Goal: Find specific page/section: Find specific page/section

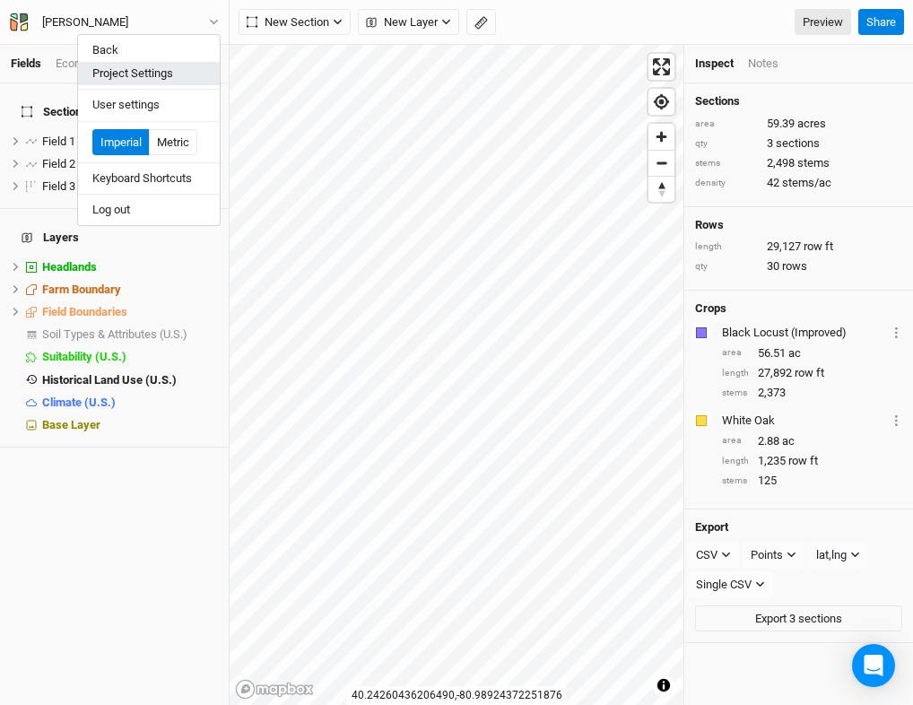
click at [148, 65] on button "Project Settings" at bounding box center [149, 73] width 142 height 23
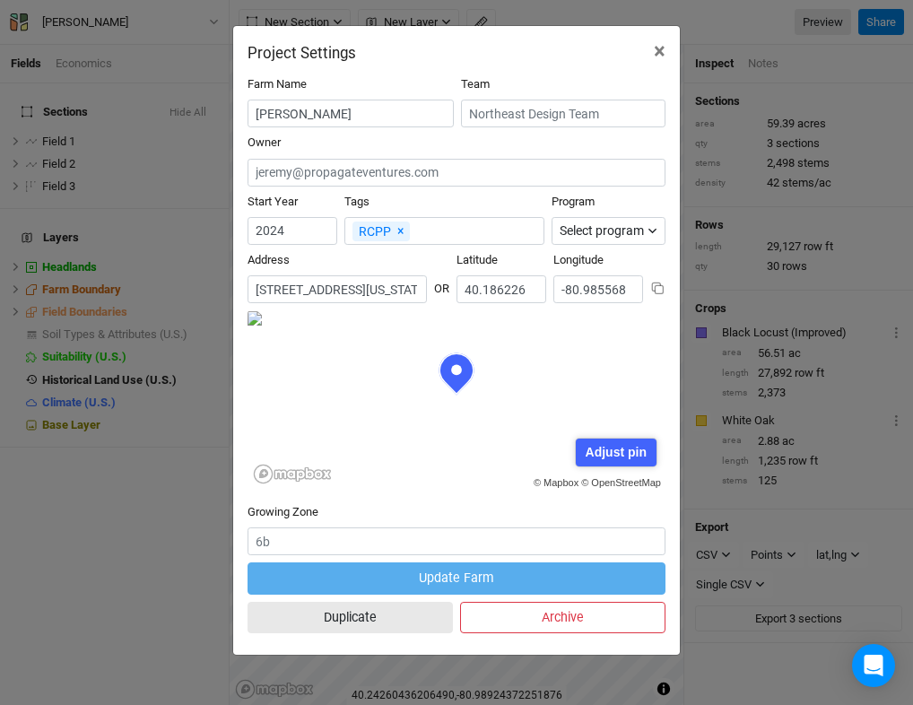
scroll to position [90, 209]
click at [366, 287] on input "[STREET_ADDRESS][US_STATE]" at bounding box center [336, 289] width 179 height 28
click at [654, 57] on span "×" at bounding box center [660, 51] width 12 height 25
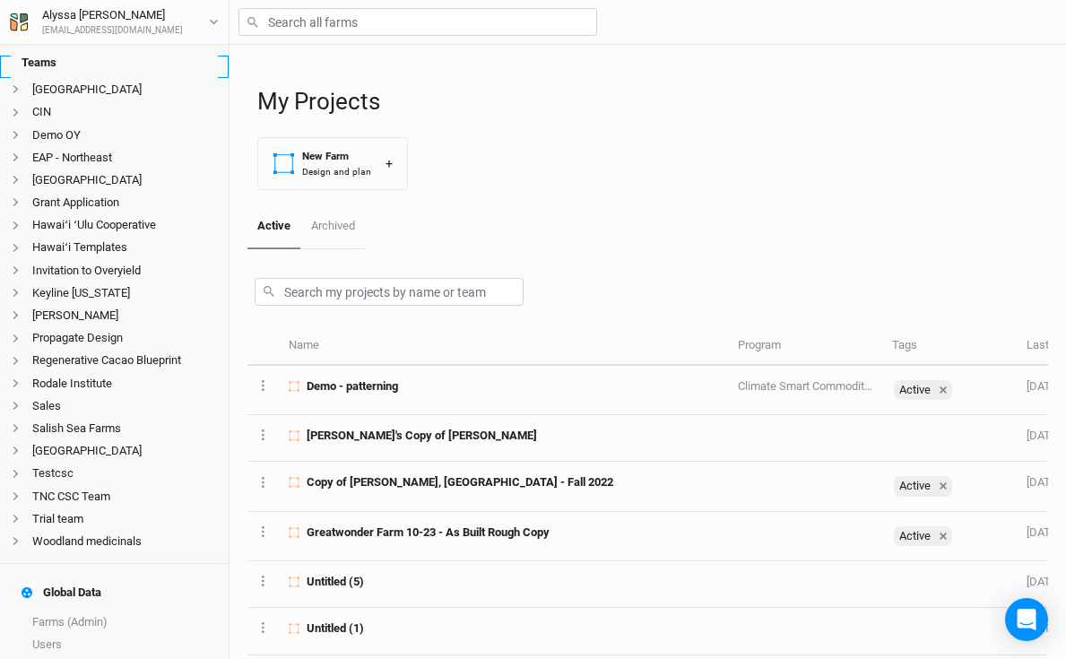
scroll to position [592, 0]
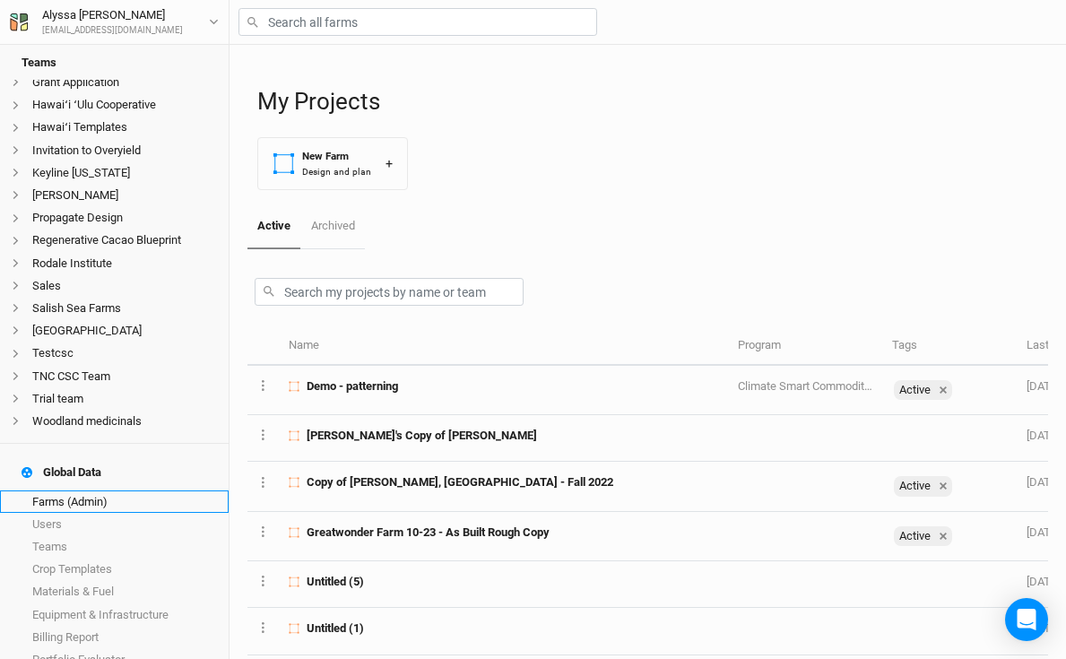
click at [103, 490] on link "Farms (Admin)" at bounding box center [114, 501] width 229 height 22
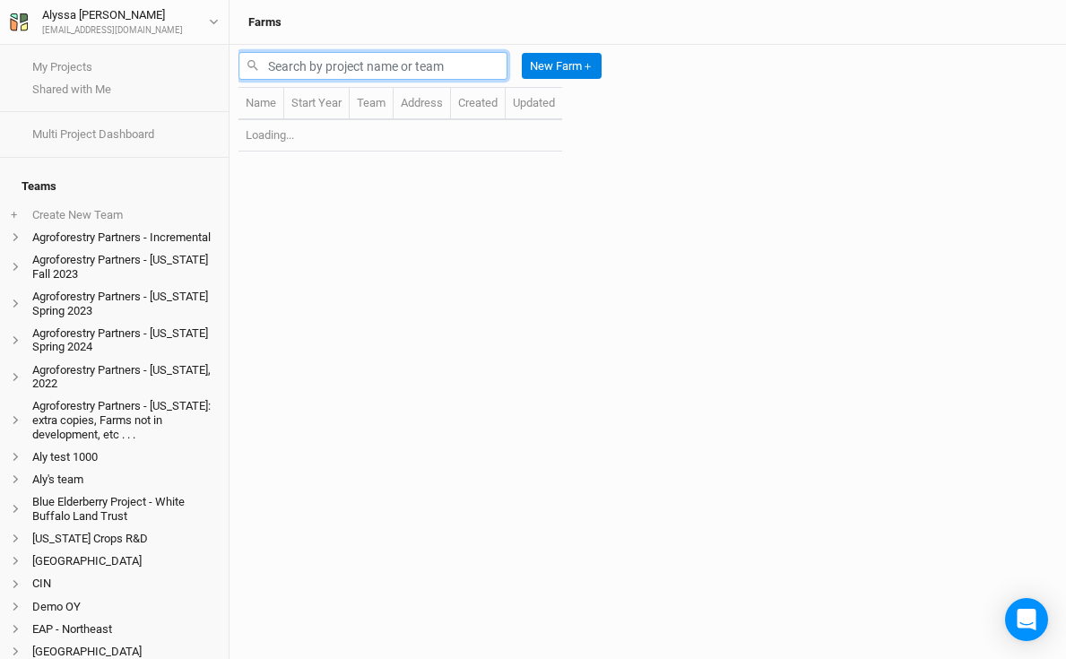
click at [429, 72] on input "text" at bounding box center [373, 66] width 269 height 28
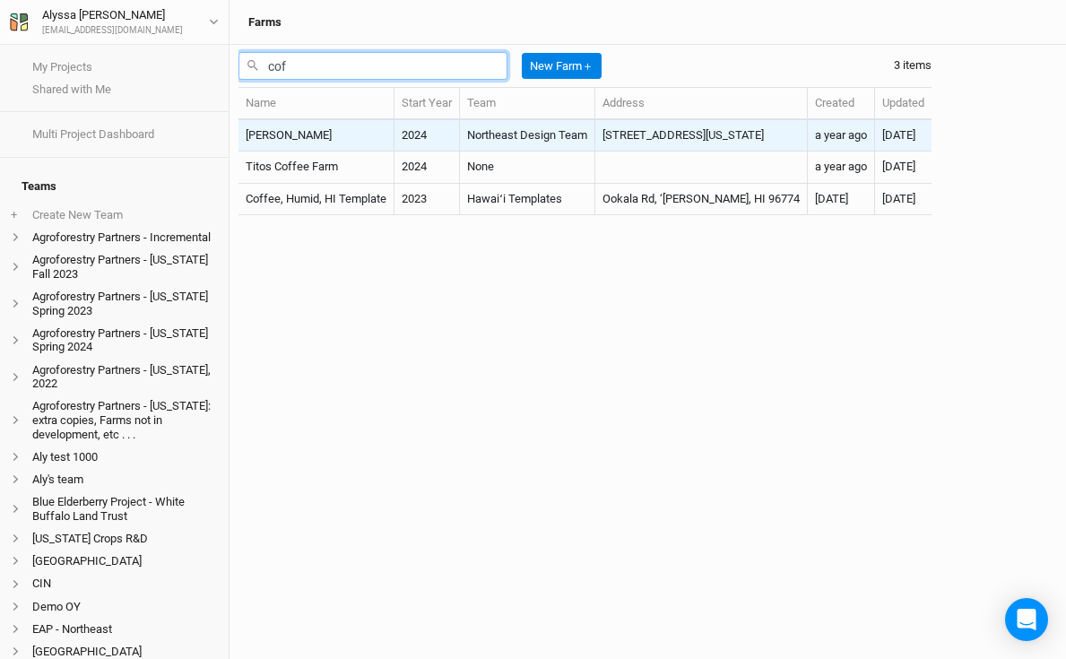
type input "cof"
click at [342, 129] on td "[PERSON_NAME]" at bounding box center [317, 135] width 156 height 31
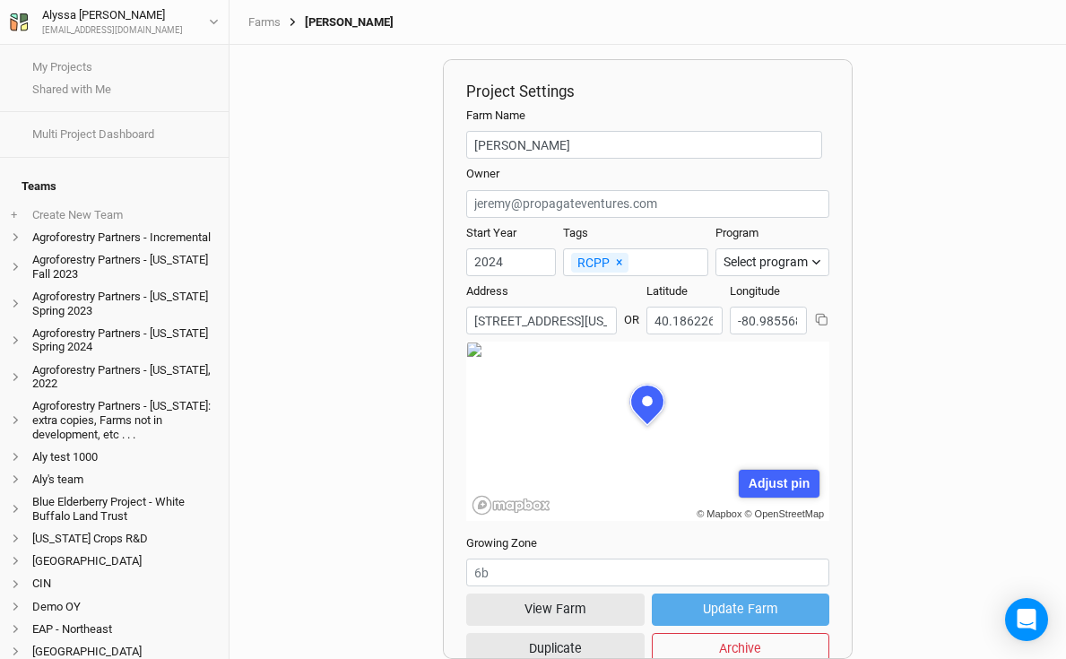
scroll to position [90, 181]
click at [526, 611] on button "View Farm" at bounding box center [555, 609] width 178 height 31
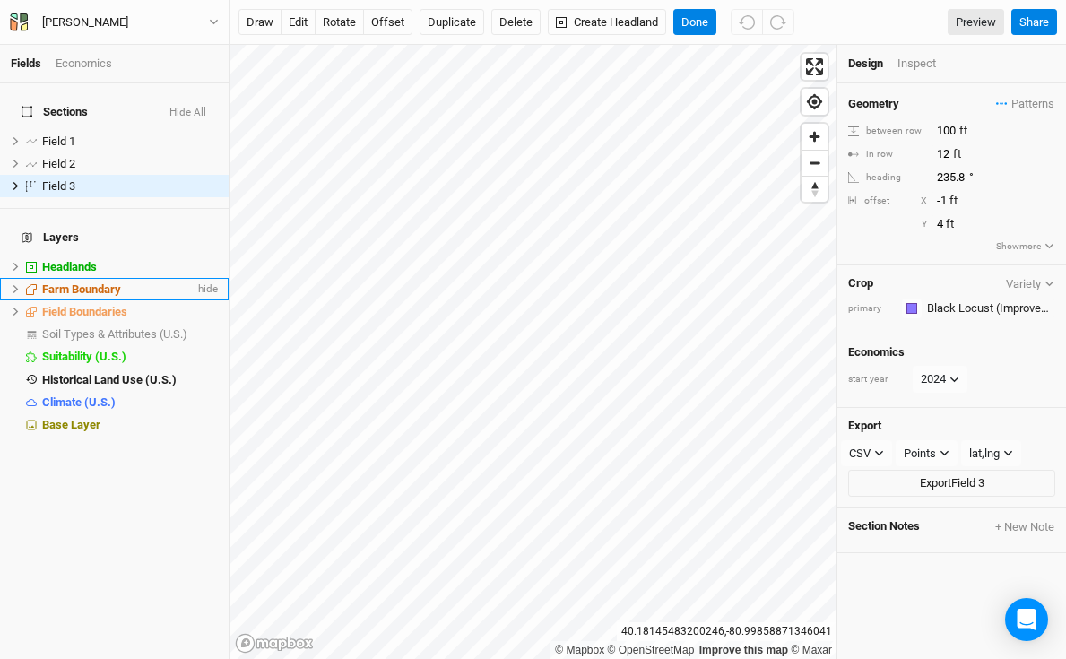
click at [94, 282] on span "Farm Boundary" at bounding box center [81, 288] width 79 height 13
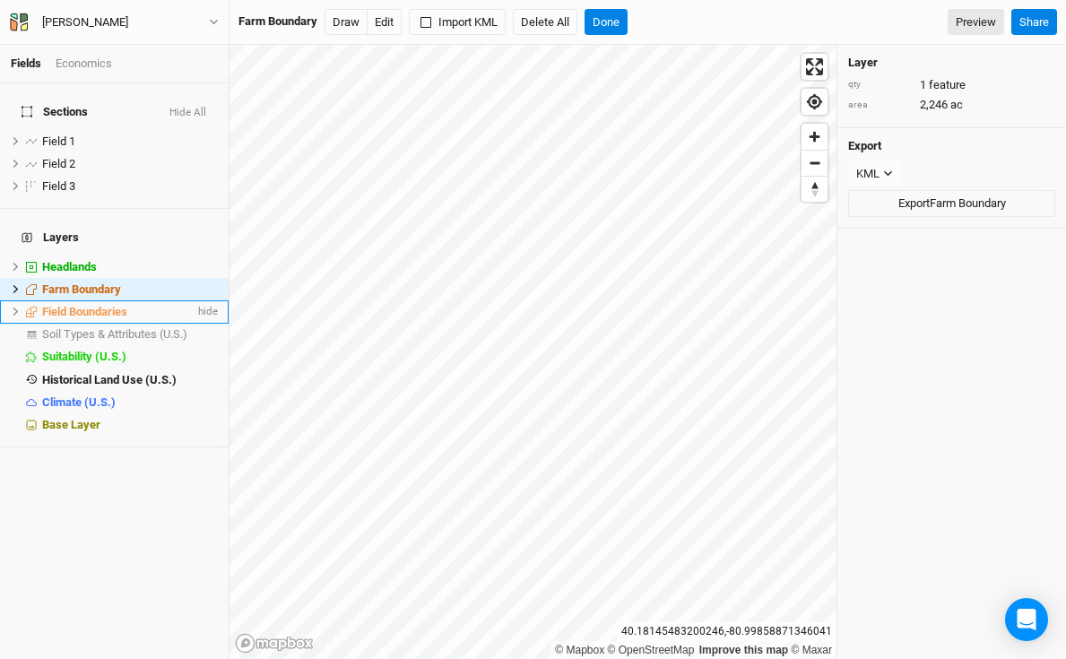
click at [101, 305] on span "Field Boundaries" at bounding box center [84, 311] width 85 height 13
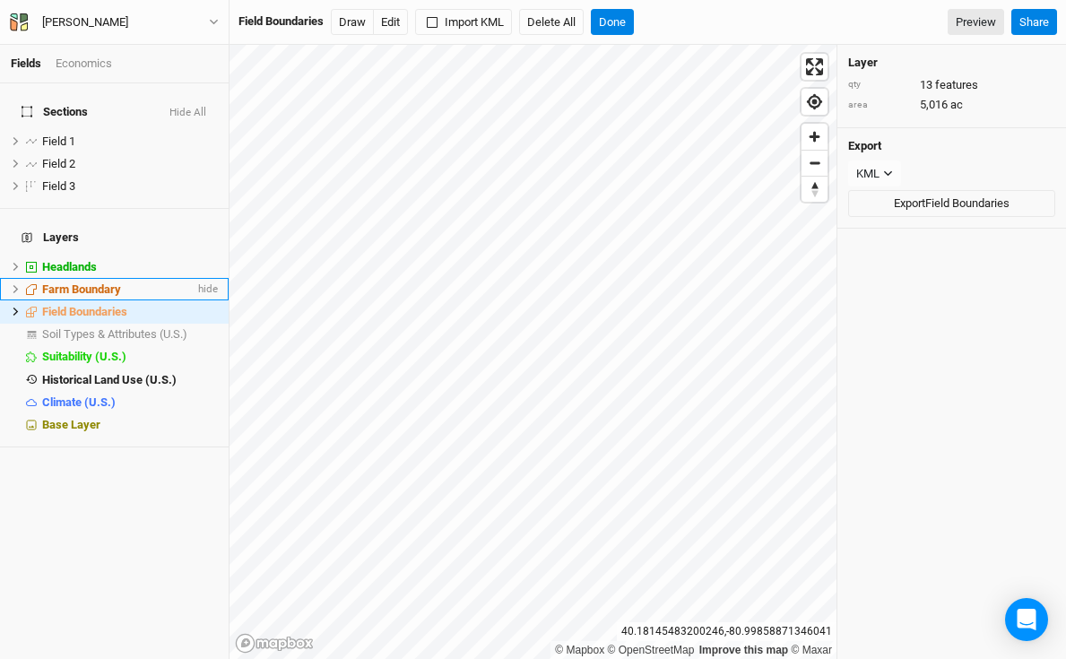
click at [96, 278] on li "Farm Boundary hide" at bounding box center [114, 289] width 229 height 22
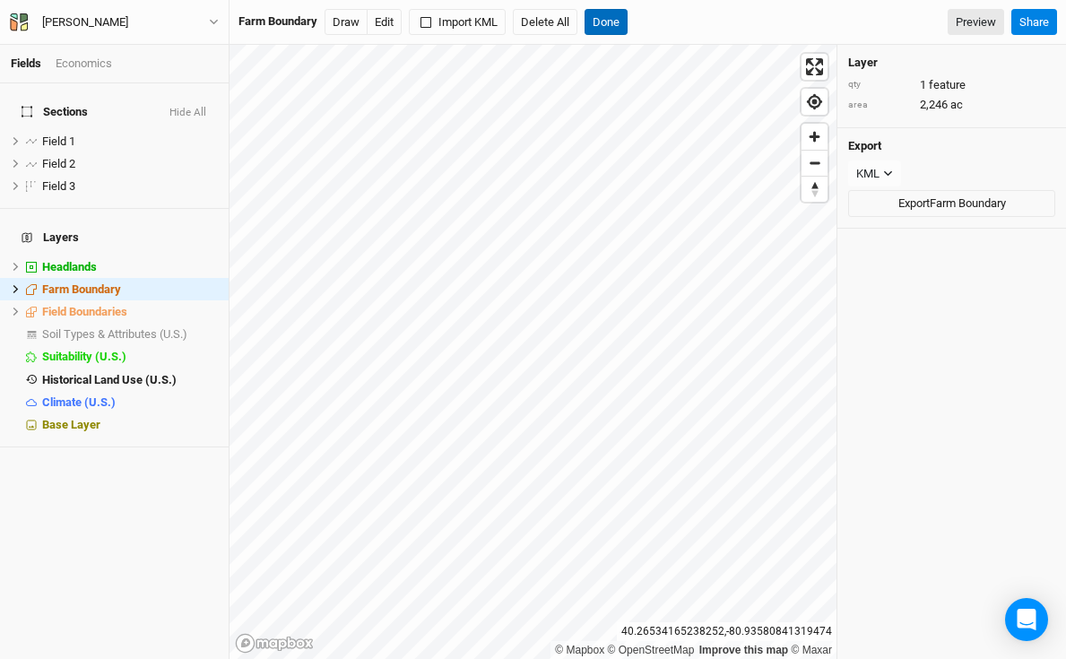
click at [622, 32] on button "Done" at bounding box center [606, 22] width 43 height 27
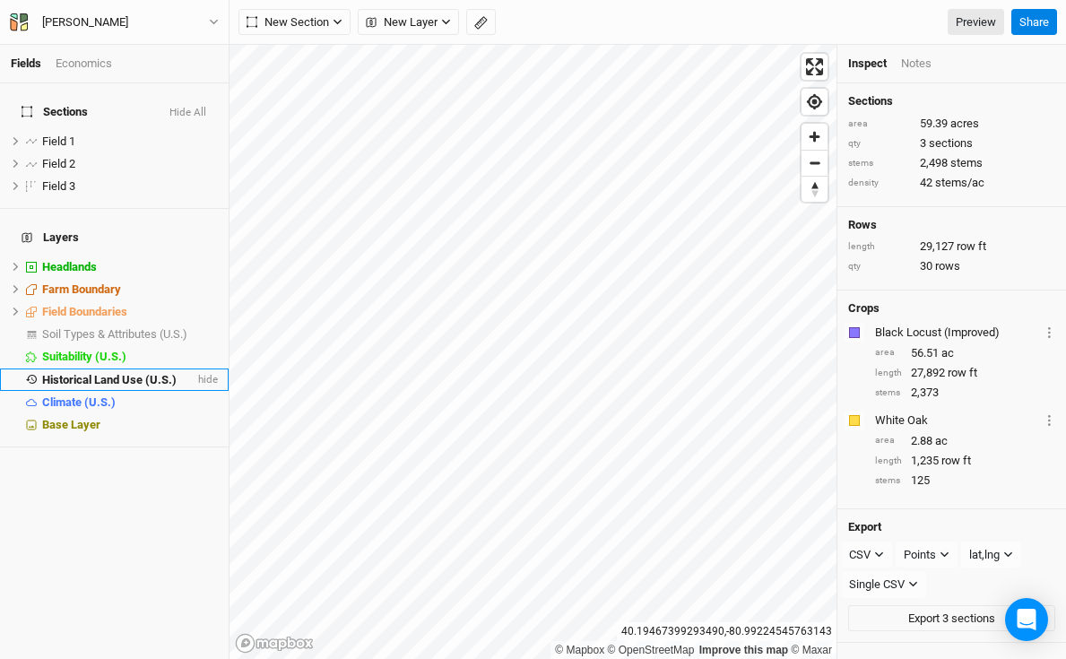
click at [161, 373] on span "Historical Land Use (U.S.)" at bounding box center [109, 379] width 135 height 13
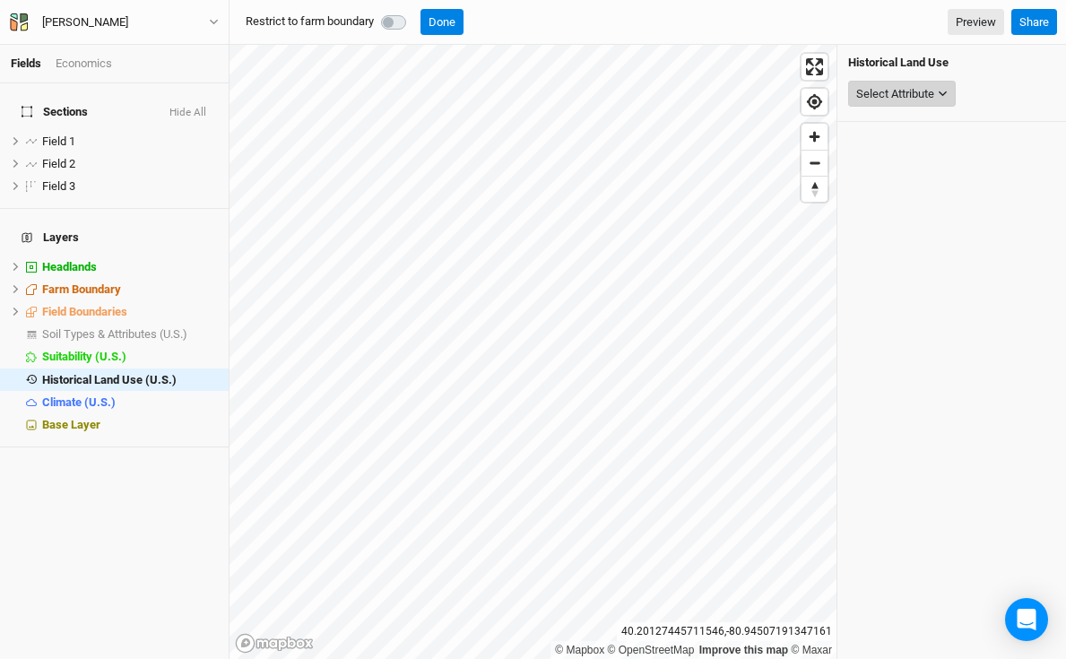
click at [907, 95] on div "Select Attribute" at bounding box center [895, 94] width 78 height 18
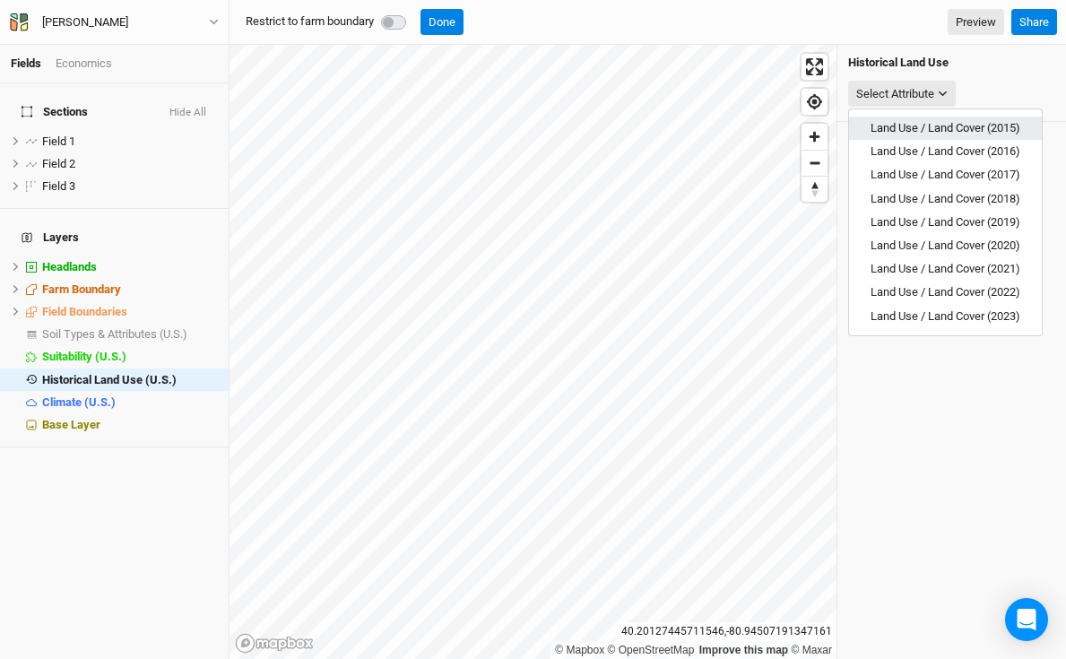
click at [930, 131] on span "Land Use / Land Cover (2015)" at bounding box center [946, 127] width 150 height 13
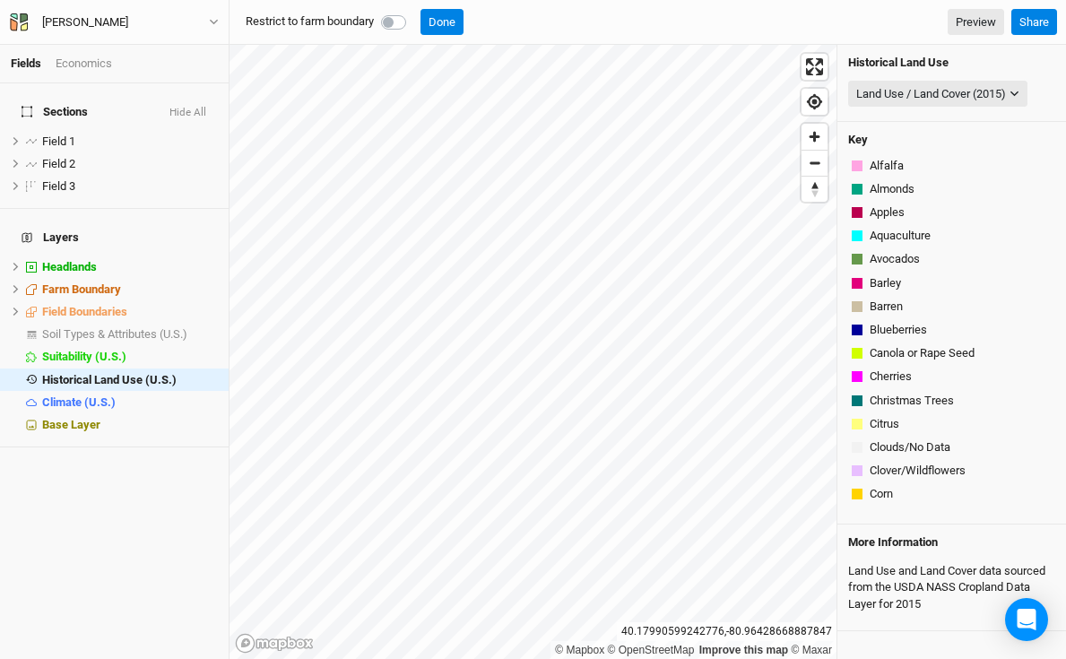
scroll to position [349, 0]
